Goal: Information Seeking & Learning: Learn about a topic

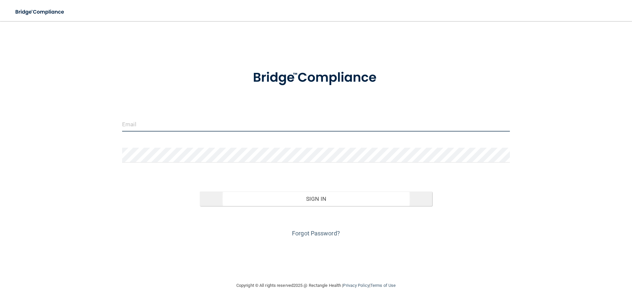
type input "[PERSON_NAME][EMAIL_ADDRESS][DOMAIN_NAME]"
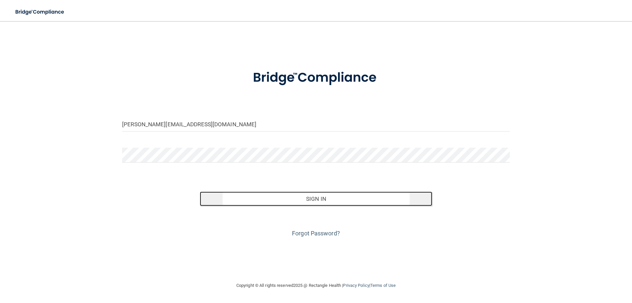
click at [242, 204] on button "Sign In" at bounding box center [316, 198] width 233 height 14
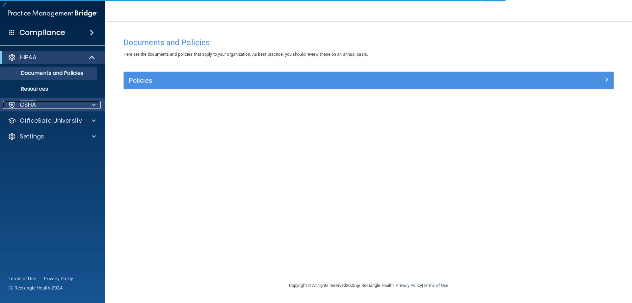
click at [67, 103] on div "OSHA" at bounding box center [44, 105] width 82 height 8
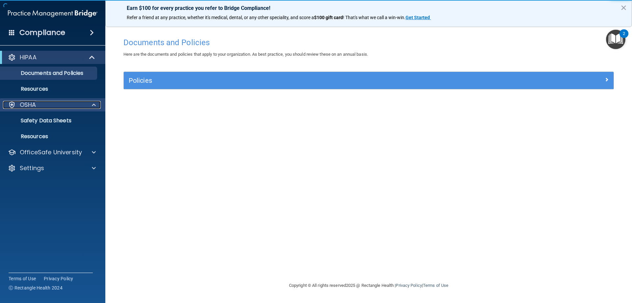
click at [67, 103] on div "OSHA" at bounding box center [44, 105] width 82 height 8
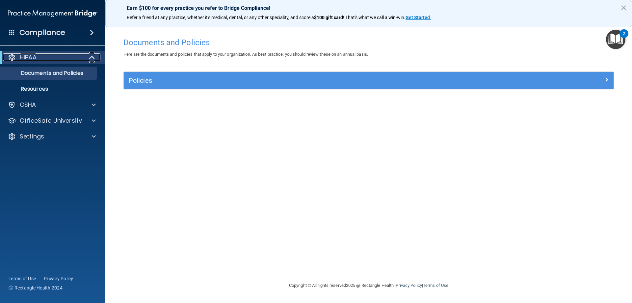
click at [72, 59] on div "HIPAA" at bounding box center [43, 57] width 81 height 8
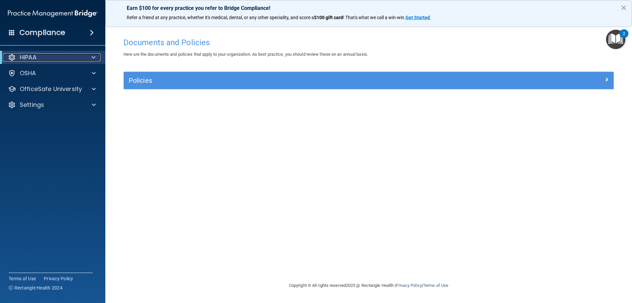
click at [72, 59] on div "HIPAA" at bounding box center [43, 57] width 81 height 8
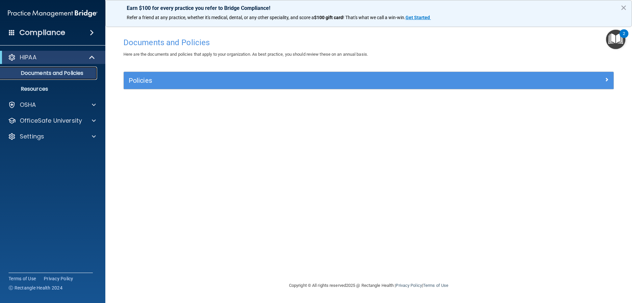
click at [67, 70] on p "Documents and Policies" at bounding box center [49, 73] width 90 height 7
click at [90, 29] on span at bounding box center [92, 33] width 4 height 8
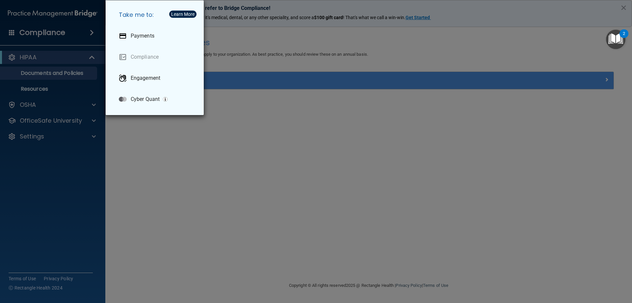
click at [90, 29] on div "Take me to: Payments Compliance Engagement Cyber Quant" at bounding box center [316, 151] width 632 height 303
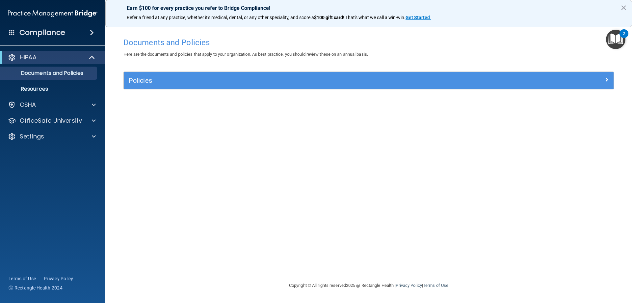
click at [623, 40] on div "2" at bounding box center [624, 38] width 2 height 9
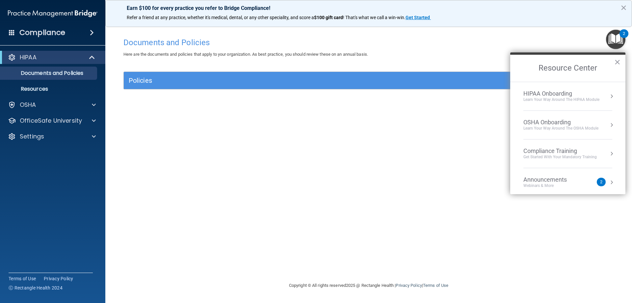
click at [581, 181] on div "Announcements Webinars & More" at bounding box center [558, 182] width 70 height 13
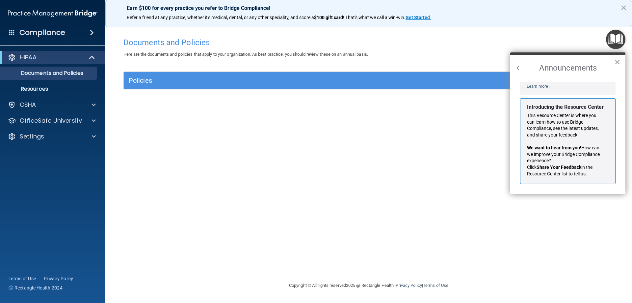
scroll to position [116, 0]
click at [618, 59] on button "×" at bounding box center [617, 62] width 6 height 11
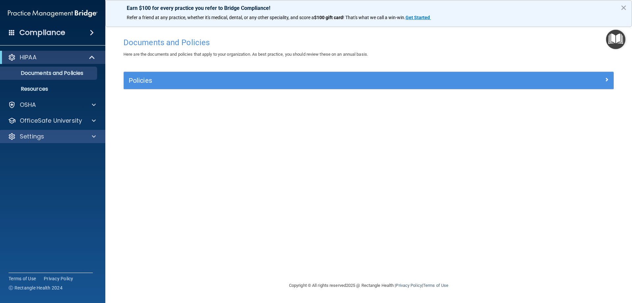
click at [36, 141] on div "Settings" at bounding box center [53, 136] width 106 height 13
click at [90, 133] on div at bounding box center [93, 136] width 16 height 8
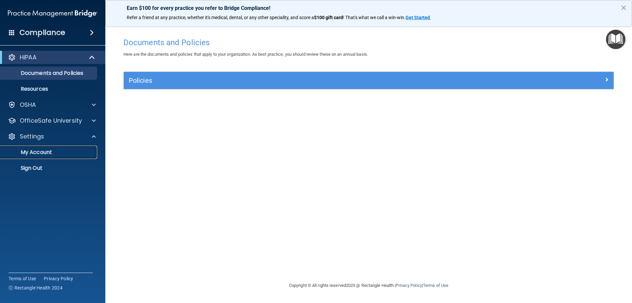
click at [52, 150] on p "My Account" at bounding box center [49, 152] width 90 height 7
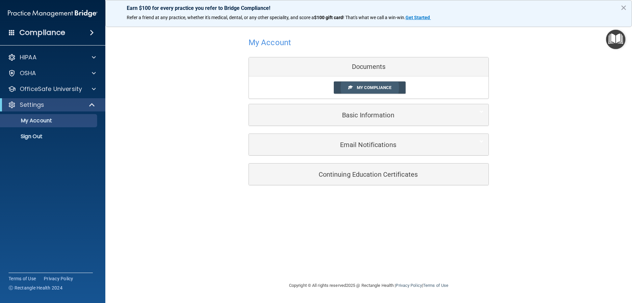
click at [374, 88] on span "My Compliance" at bounding box center [374, 87] width 35 height 5
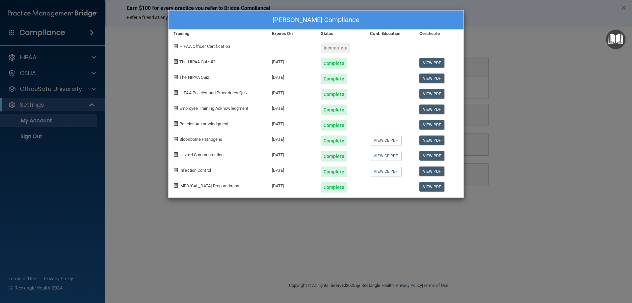
click at [506, 41] on div "[PERSON_NAME] Compliance Training Expires On Status Cont. Education Certificate…" at bounding box center [316, 151] width 632 height 303
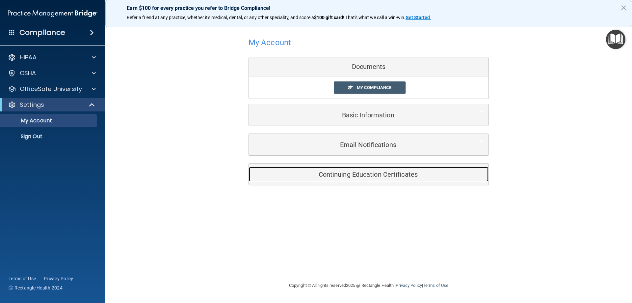
click at [329, 176] on h5 "Continuing Education Certificates" at bounding box center [359, 174] width 210 height 7
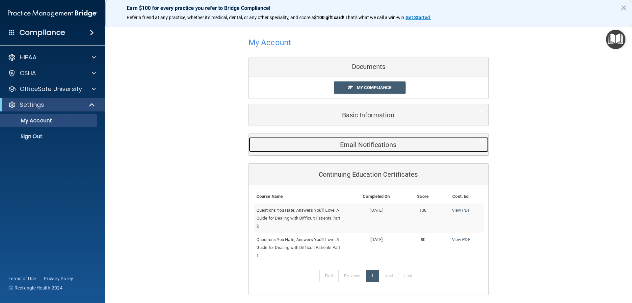
click at [310, 143] on h5 "Email Notifications" at bounding box center [359, 144] width 210 height 7
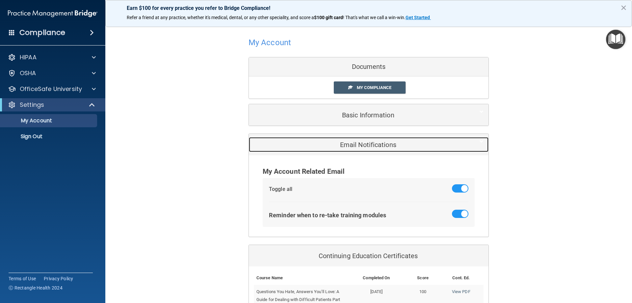
click at [310, 143] on h5 "Email Notifications" at bounding box center [359, 144] width 210 height 7
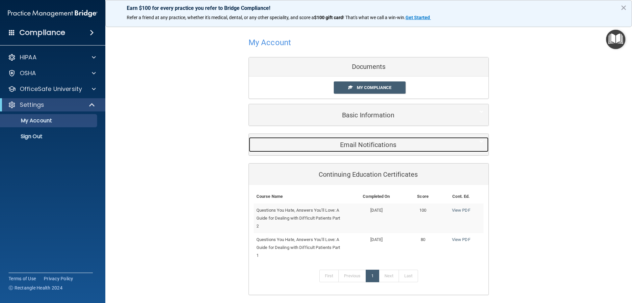
click at [317, 143] on h5 "Email Notifications" at bounding box center [359, 144] width 210 height 7
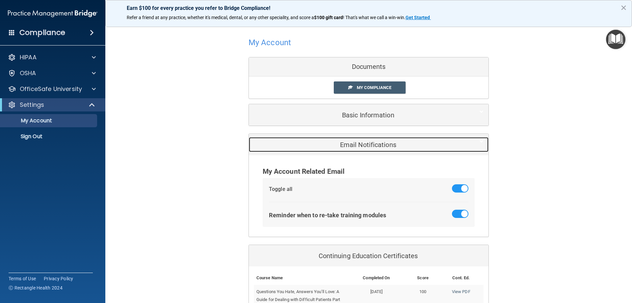
click at [318, 143] on h5 "Email Notifications" at bounding box center [359, 144] width 210 height 7
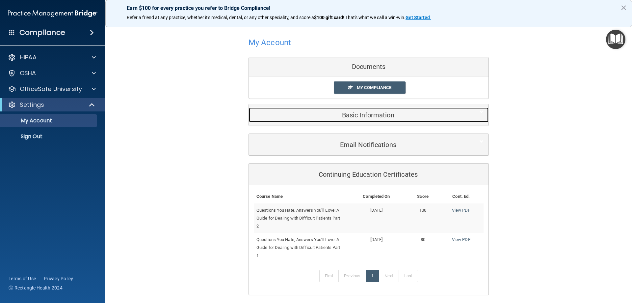
click at [322, 117] on h5 "Basic Information" at bounding box center [359, 114] width 210 height 7
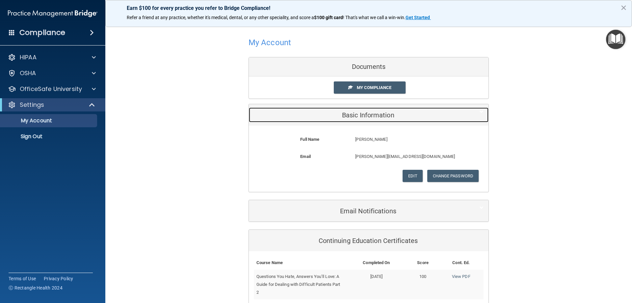
click at [322, 117] on h5 "Basic Information" at bounding box center [359, 114] width 210 height 7
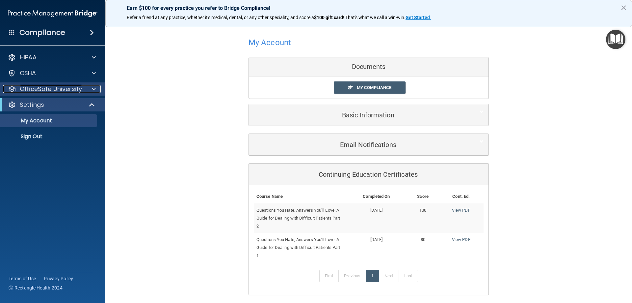
click at [80, 88] on p "OfficeSafe University" at bounding box center [51, 89] width 62 height 8
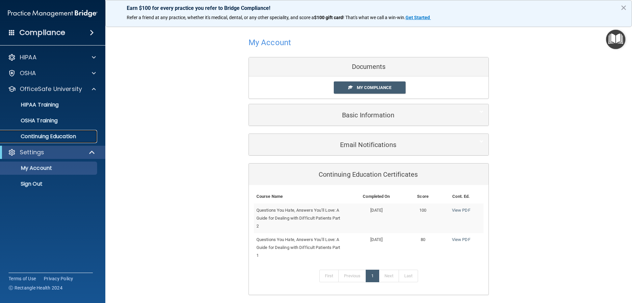
click at [67, 132] on link "Continuing Education" at bounding box center [45, 136] width 104 height 13
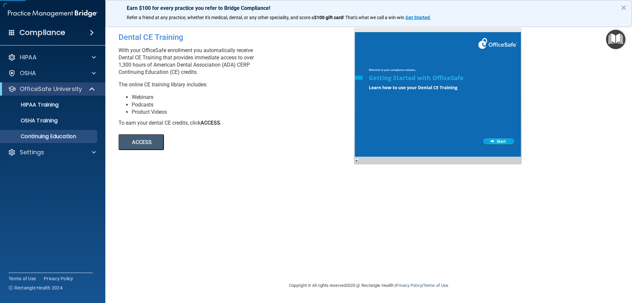
click at [145, 144] on button "ACCESS" at bounding box center [141, 142] width 45 height 16
